Goal: Navigation & Orientation: Find specific page/section

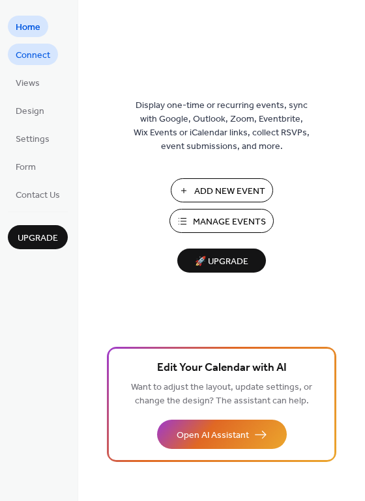
click at [31, 52] on span "Connect" at bounding box center [33, 56] width 35 height 14
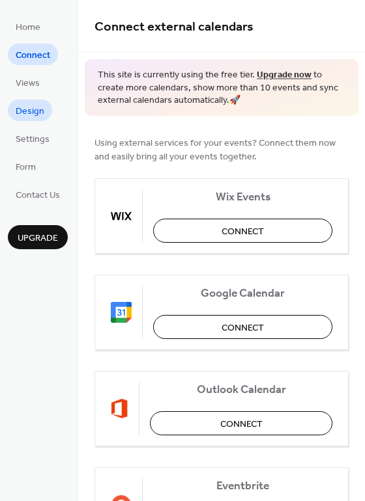
click at [32, 105] on span "Design" at bounding box center [30, 112] width 29 height 14
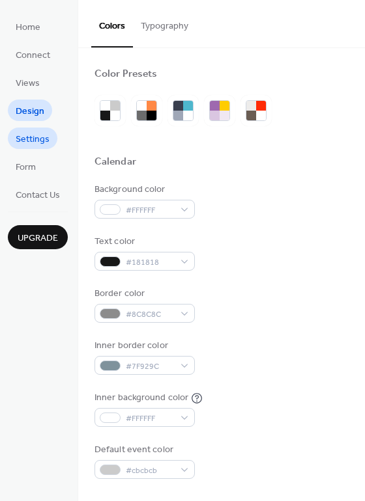
click at [33, 133] on span "Settings" at bounding box center [33, 140] width 34 height 14
